Goal: Check status: Check status

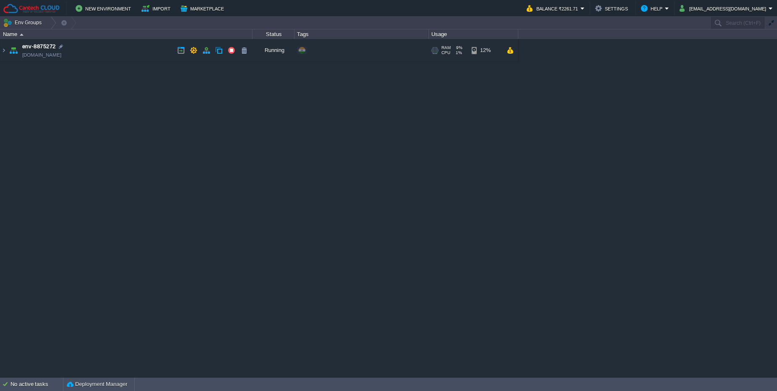
click at [124, 58] on td "env-8875272 [DOMAIN_NAME]" at bounding box center [126, 50] width 252 height 23
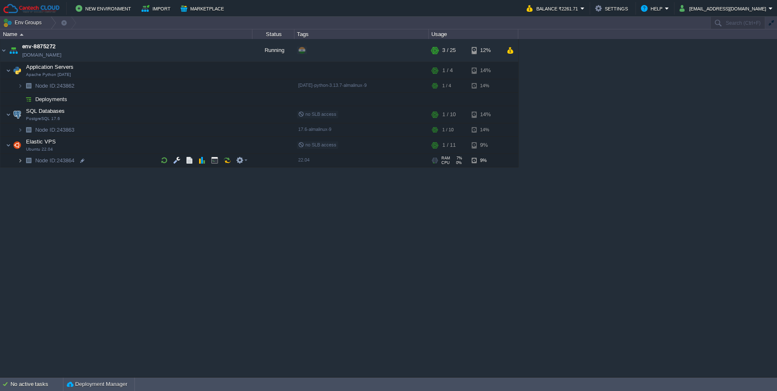
click at [20, 162] on img at bounding box center [20, 160] width 5 height 13
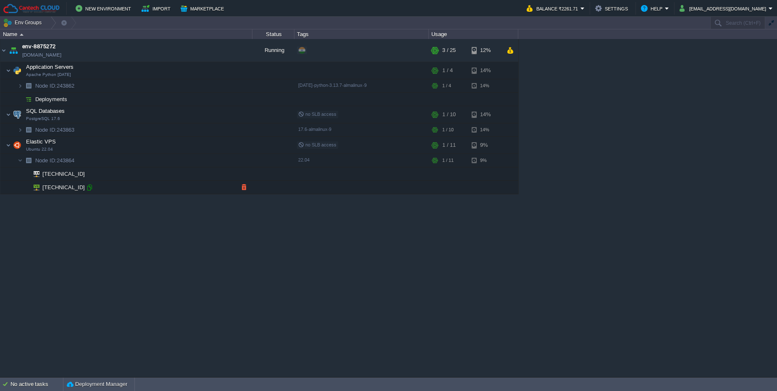
click at [88, 188] on div at bounding box center [90, 188] width 8 height 8
click at [20, 133] on img at bounding box center [20, 129] width 5 height 13
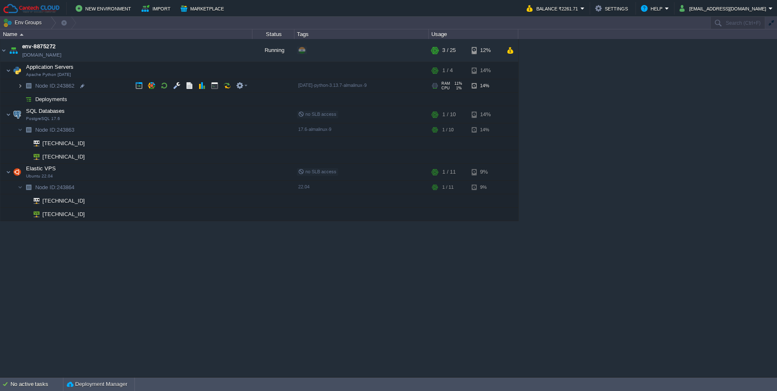
click at [21, 87] on img at bounding box center [20, 85] width 5 height 13
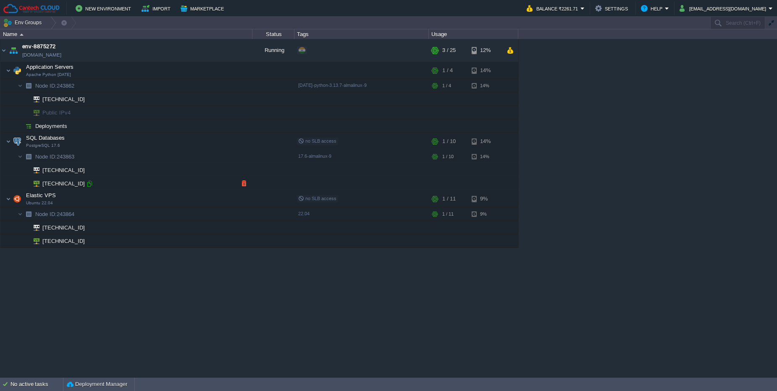
click at [92, 186] on div at bounding box center [90, 184] width 8 height 8
type input "103.205.141.249"
click at [217, 200] on button "button" at bounding box center [215, 199] width 8 height 8
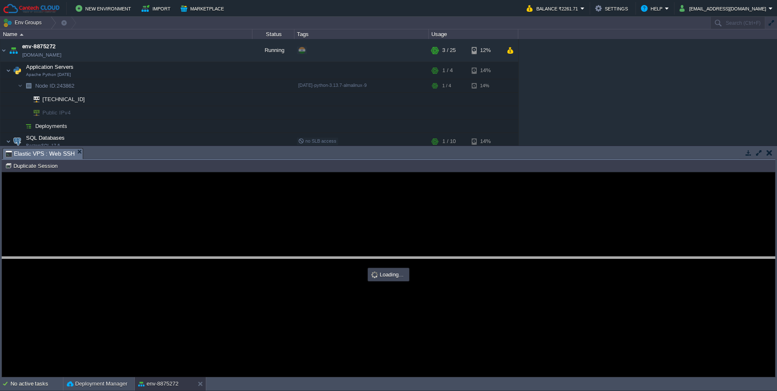
drag, startPoint x: 261, startPoint y: 157, endPoint x: 241, endPoint y: 266, distance: 110.6
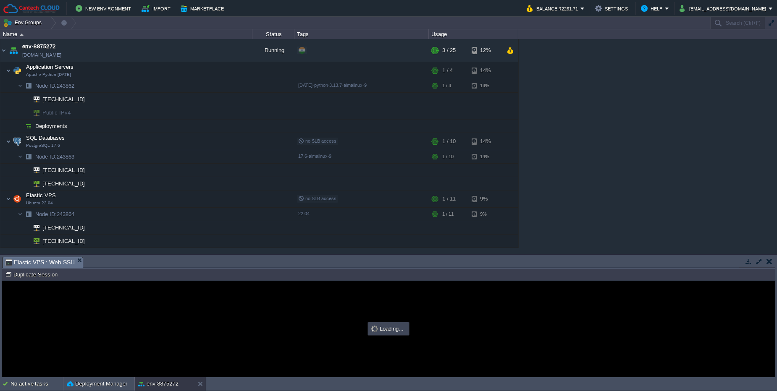
type input "#000000"
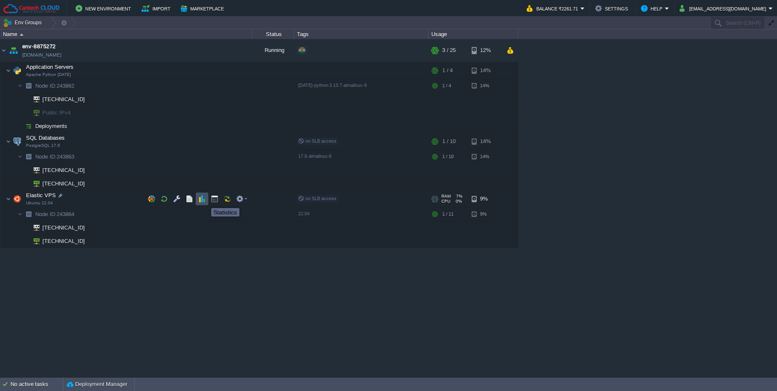
click at [205, 201] on button "button" at bounding box center [202, 199] width 8 height 8
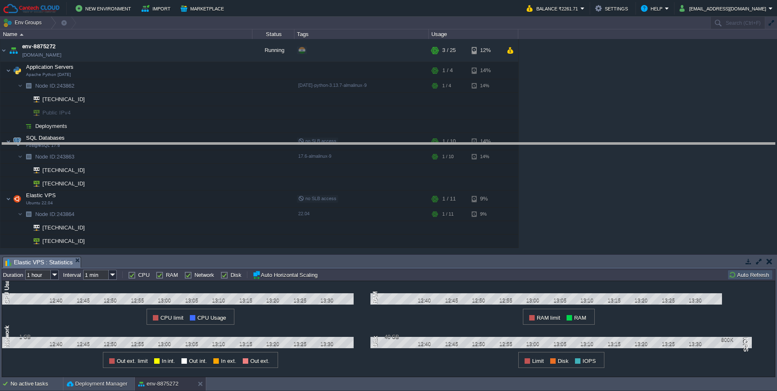
drag, startPoint x: 305, startPoint y: 259, endPoint x: 294, endPoint y: 145, distance: 114.7
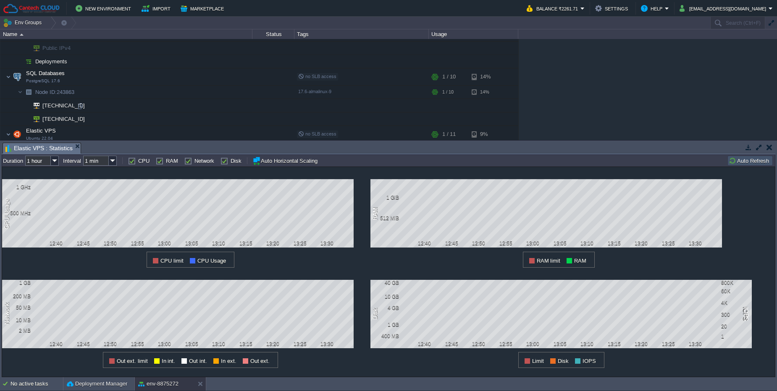
scroll to position [108, 0]
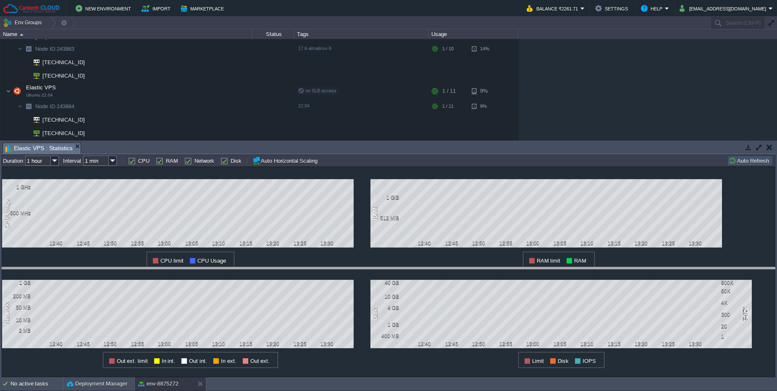
drag, startPoint x: 334, startPoint y: 143, endPoint x: 327, endPoint y: 267, distance: 124.9
click at [327, 267] on body "New Environment Import Marketplace Bonus ₹0.00 Upgrade Account Balance ₹2261.71…" at bounding box center [388, 195] width 777 height 391
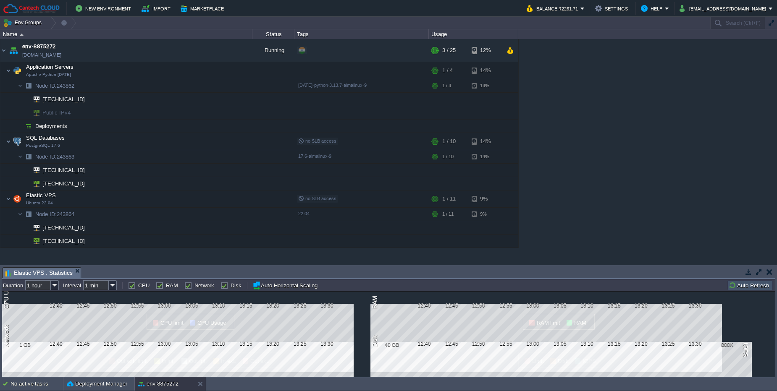
scroll to position [0, 0]
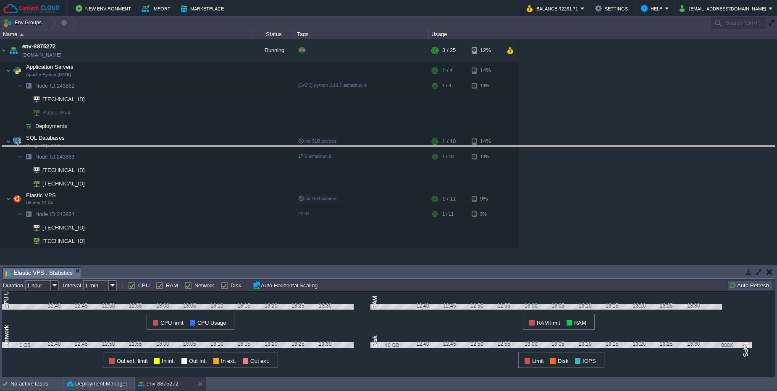
drag, startPoint x: 382, startPoint y: 268, endPoint x: 372, endPoint y: 146, distance: 122.6
click at [372, 146] on body "New Environment Import Marketplace Bonus ₹0.00 Upgrade Account Balance ₹2261.71…" at bounding box center [388, 195] width 777 height 391
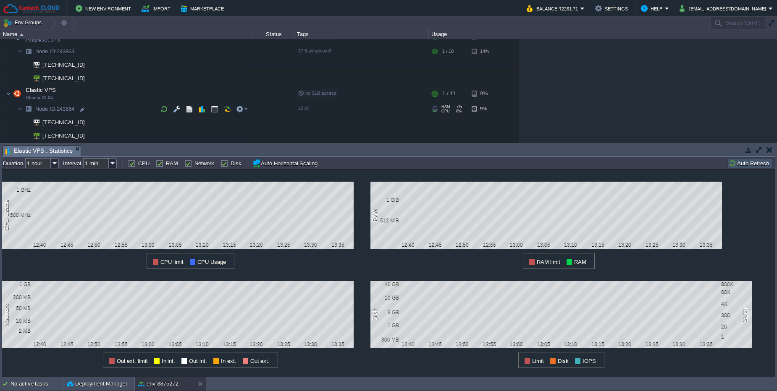
scroll to position [55, 0]
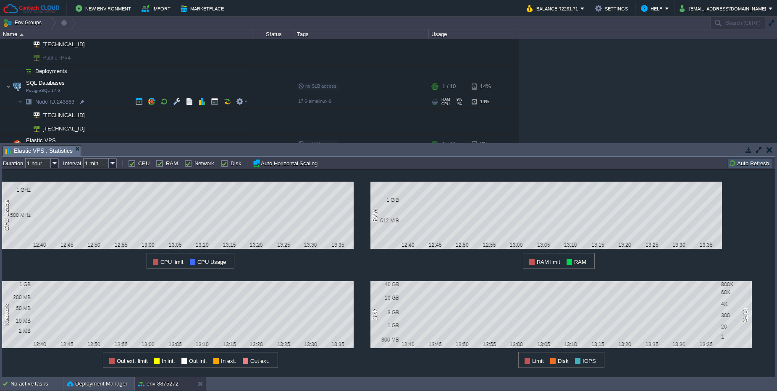
click at [70, 99] on span "Node ID: 243863" at bounding box center [54, 101] width 41 height 7
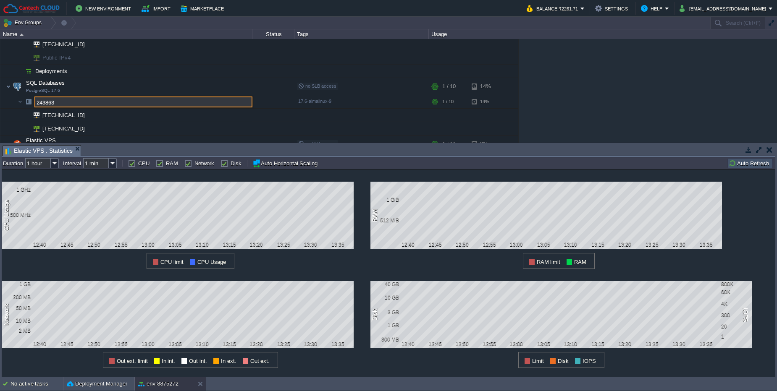
click at [645, 89] on div "env-8875272 env-8875272.in1.cantechcloud.com Running + Add to Env Group RAM 9% …" at bounding box center [388, 91] width 777 height 104
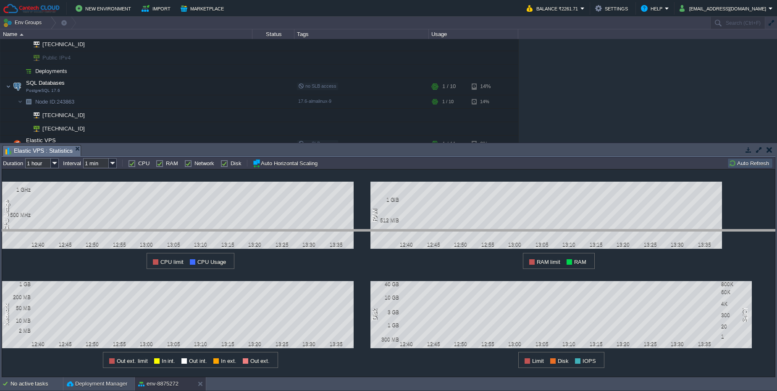
drag, startPoint x: 227, startPoint y: 152, endPoint x: 211, endPoint y: 236, distance: 85.5
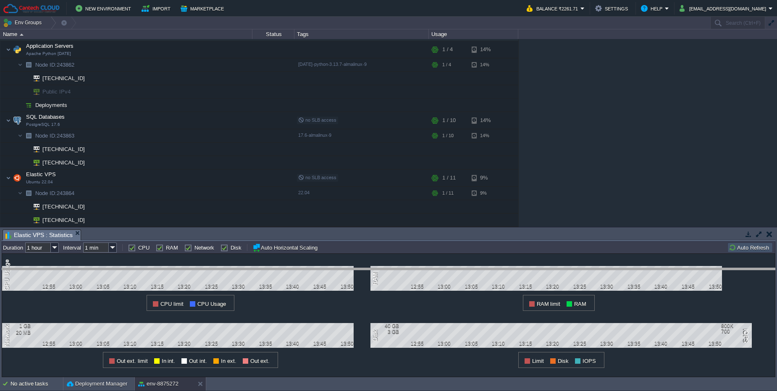
drag, startPoint x: 341, startPoint y: 232, endPoint x: 335, endPoint y: 270, distance: 39.2
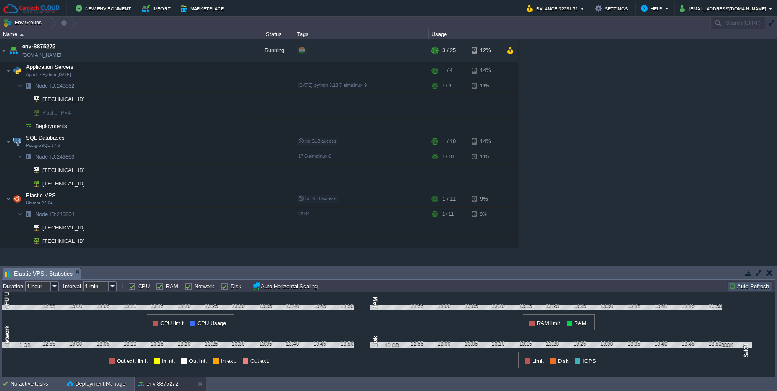
scroll to position [0, 0]
click at [39, 387] on div "No active tasks" at bounding box center [36, 383] width 52 height 13
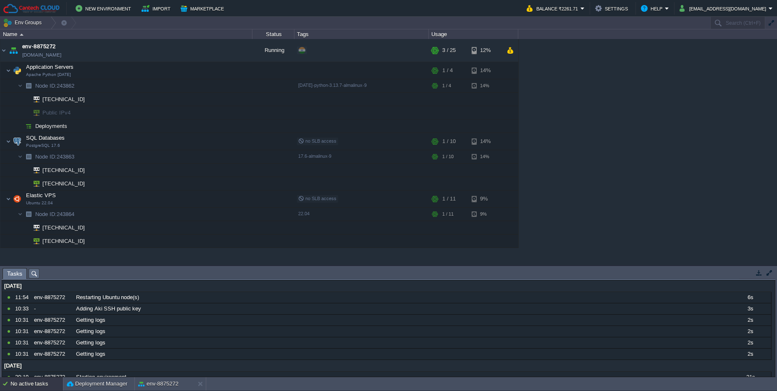
click at [39, 387] on div "No active tasks" at bounding box center [36, 383] width 52 height 13
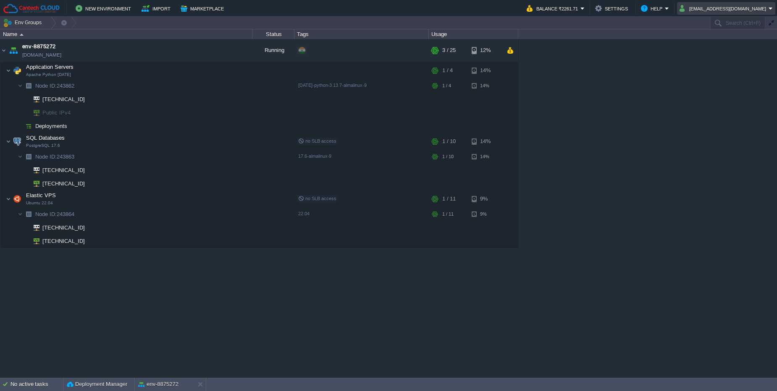
click at [733, 7] on button "krishna@rybas.io" at bounding box center [723, 8] width 89 height 10
click at [736, 44] on span "Sign out" at bounding box center [729, 44] width 20 height 6
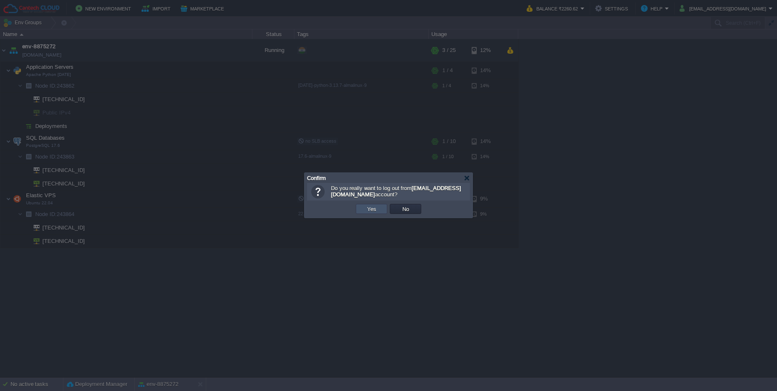
click at [374, 210] on button "Yes" at bounding box center [371, 209] width 14 height 8
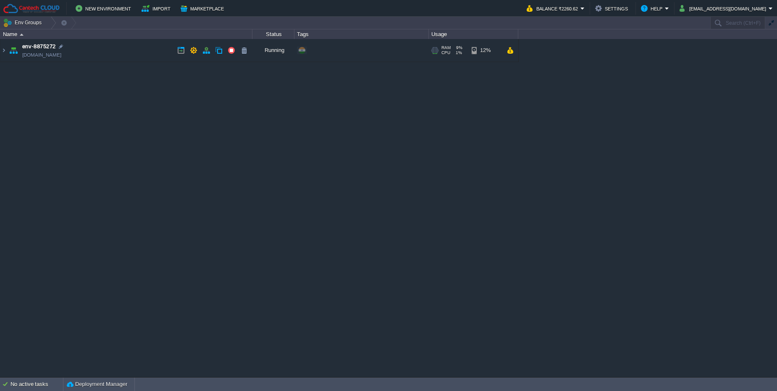
click at [128, 53] on td "env-8875272 [DOMAIN_NAME]" at bounding box center [126, 50] width 252 height 23
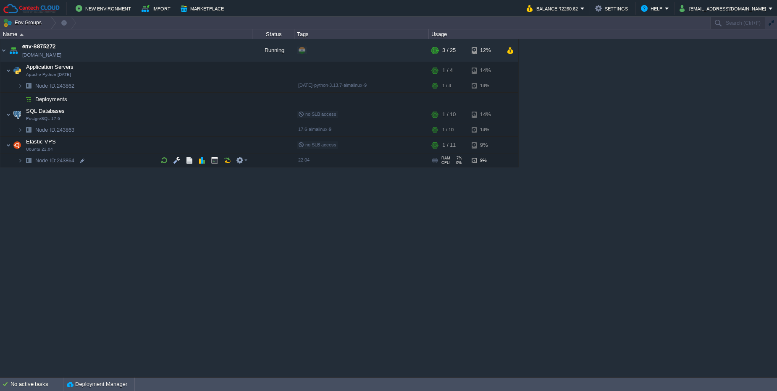
click at [100, 164] on td "Node ID: 243864" at bounding box center [126, 160] width 252 height 13
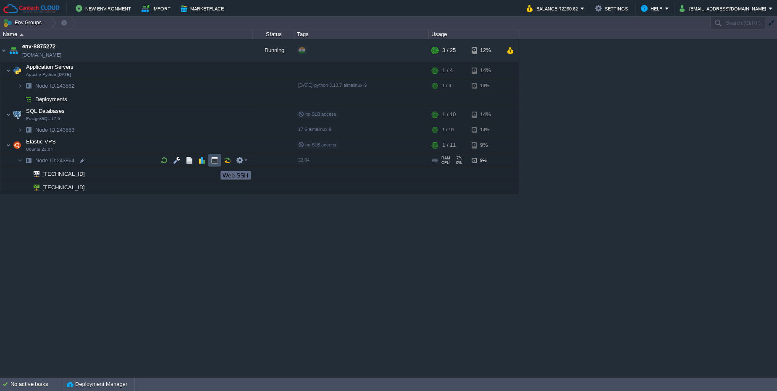
click at [214, 164] on button "button" at bounding box center [215, 161] width 8 height 8
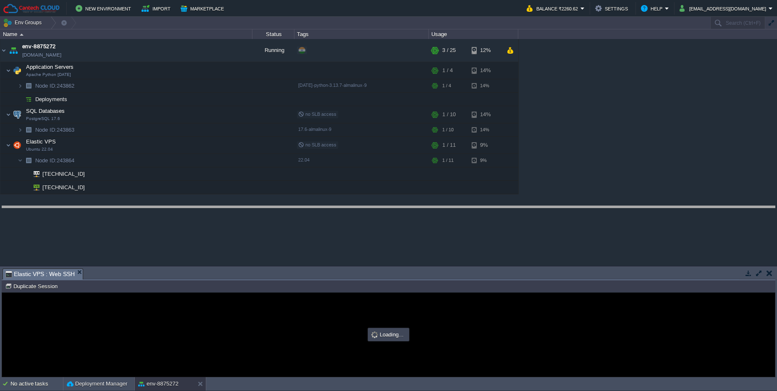
type input "#000000"
drag, startPoint x: 205, startPoint y: 274, endPoint x: 201, endPoint y: 212, distance: 62.7
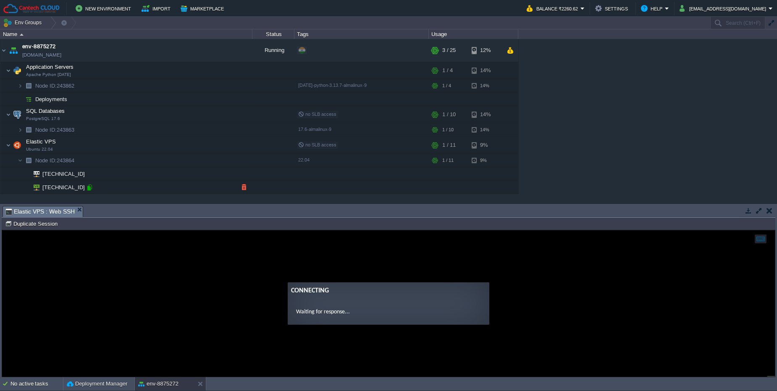
click at [89, 189] on div at bounding box center [90, 188] width 8 height 8
click at [25, 390] on div "No active tasks" at bounding box center [36, 383] width 52 height 13
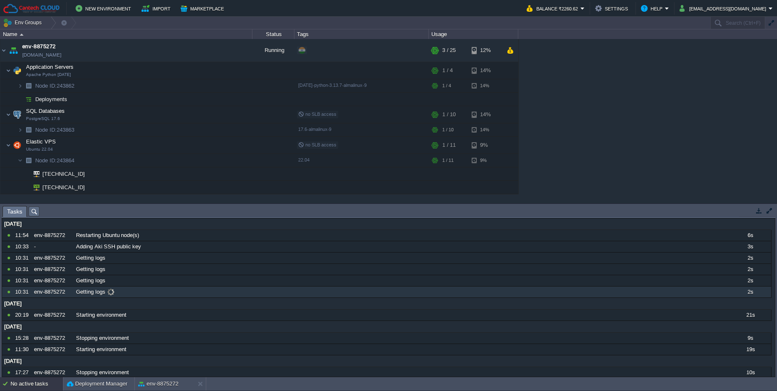
click at [141, 297] on div "Getting logs" at bounding box center [401, 292] width 654 height 11
click at [135, 293] on div "Getting logs" at bounding box center [401, 292] width 654 height 11
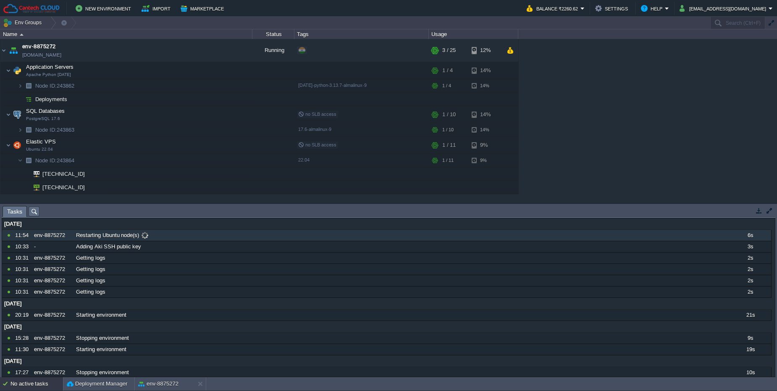
click at [155, 234] on div "Restarting Ubuntu node(s)" at bounding box center [401, 235] width 654 height 11
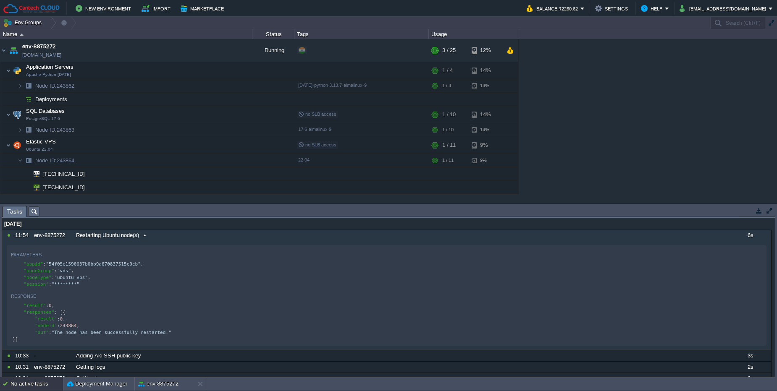
click at [155, 234] on div "Restarting Ubuntu node(s)" at bounding box center [401, 235] width 654 height 11
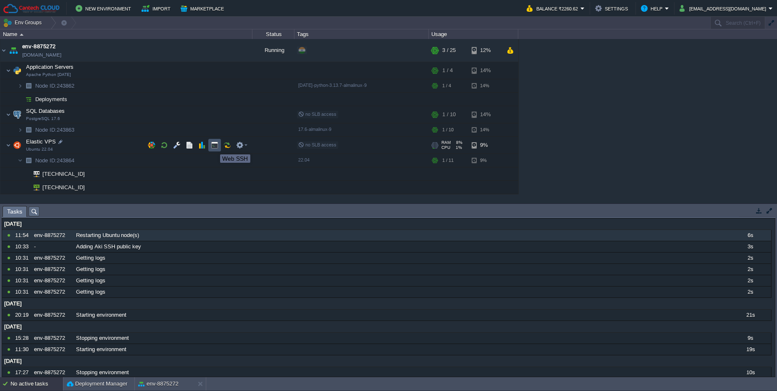
click at [214, 147] on button "button" at bounding box center [215, 145] width 8 height 8
